Goal: Task Accomplishment & Management: Manage account settings

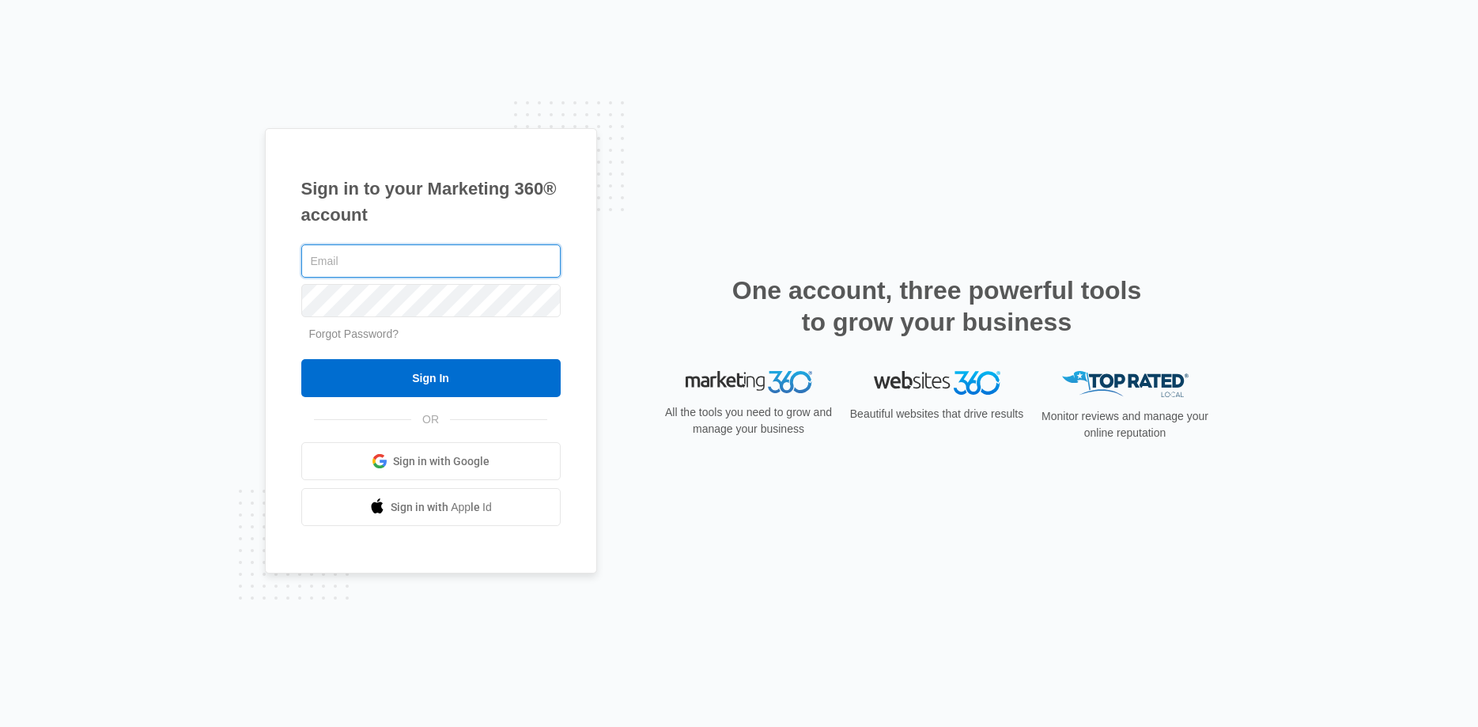
click at [345, 257] on input "text" at bounding box center [430, 260] width 259 height 33
type input "[EMAIL_ADDRESS][DOMAIN_NAME]"
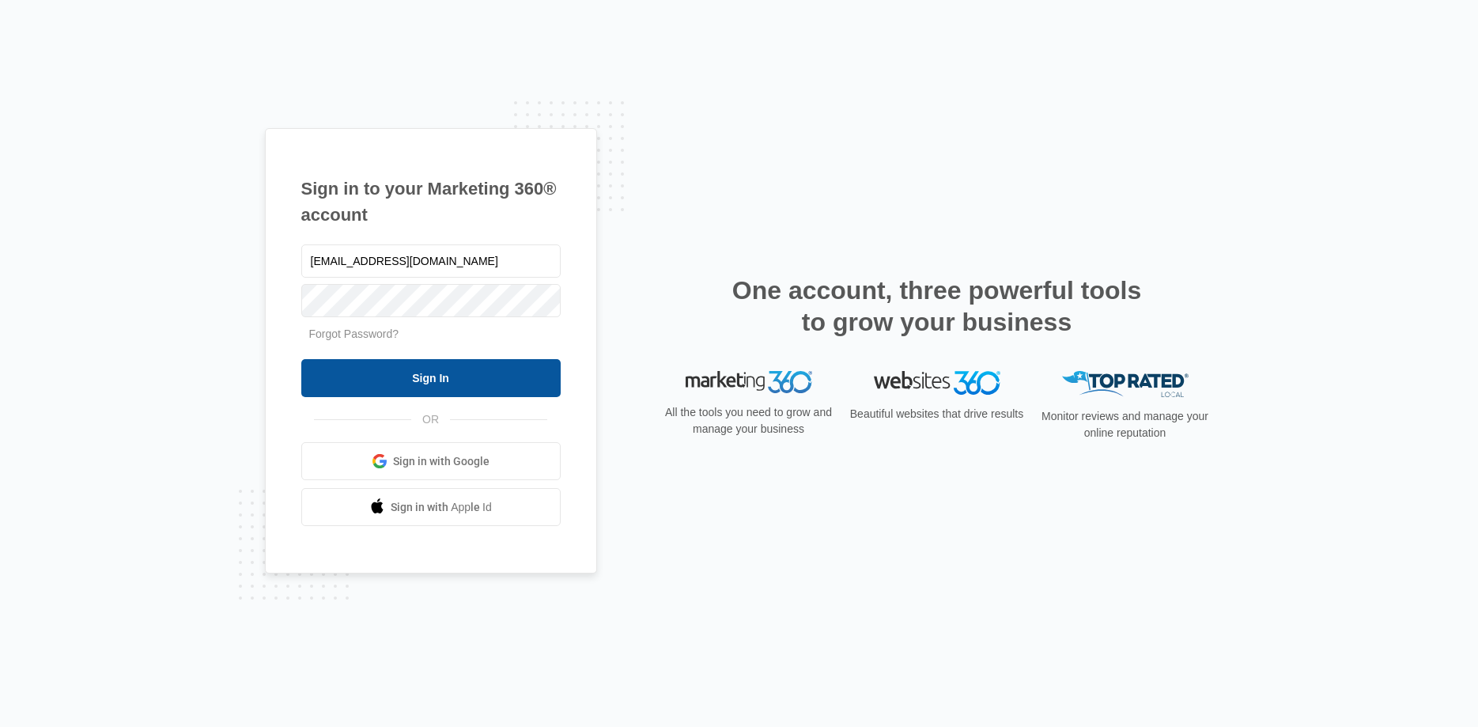
click at [446, 390] on input "Sign In" at bounding box center [430, 378] width 259 height 38
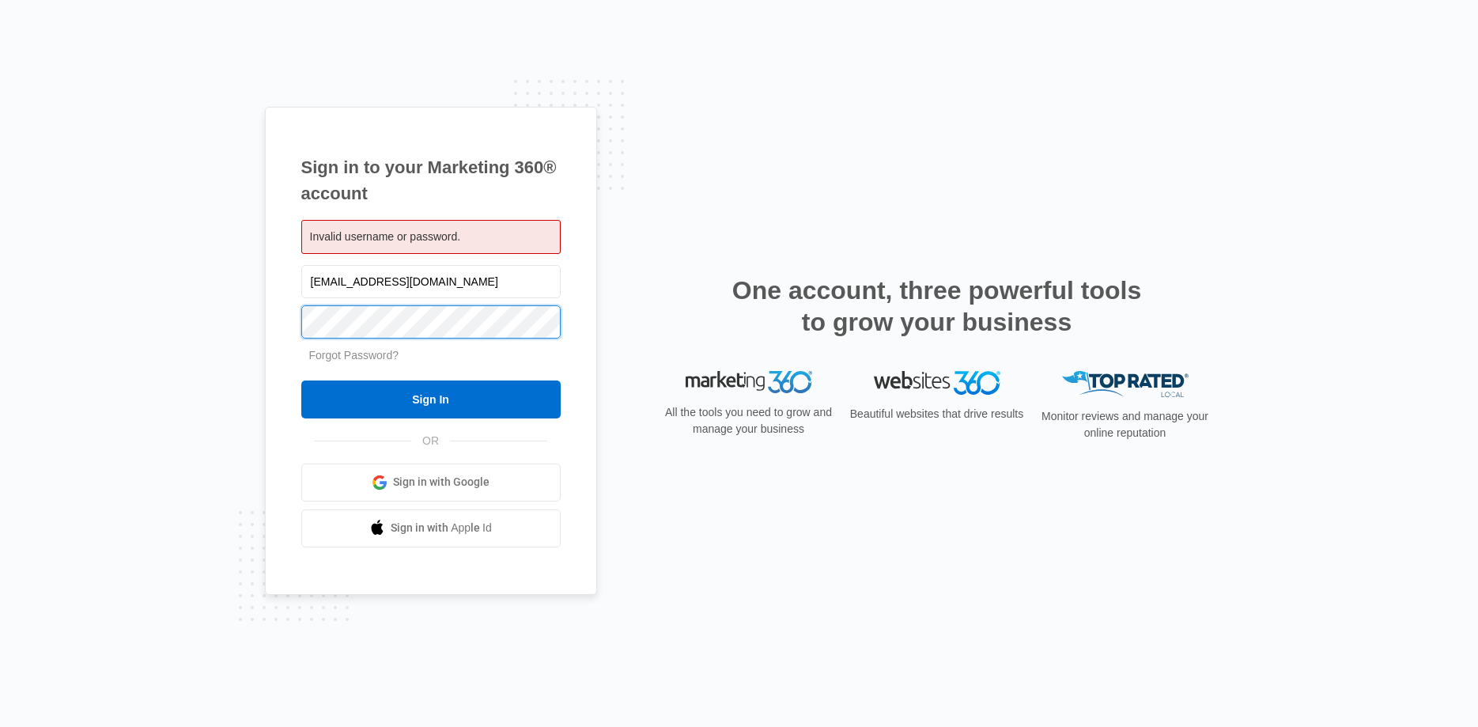
click at [301, 380] on input "Sign In" at bounding box center [430, 399] width 259 height 38
click at [1099, 87] on div "Sign in to your Marketing 360® account Invalid username or password. pinkcamopr…" at bounding box center [739, 363] width 1478 height 727
